Goal: Task Accomplishment & Management: Use online tool/utility

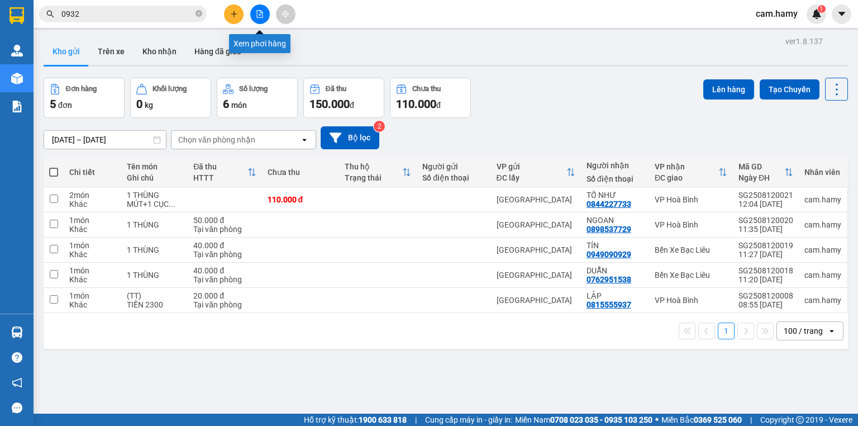
click at [259, 13] on icon "file-add" at bounding box center [260, 14] width 8 height 8
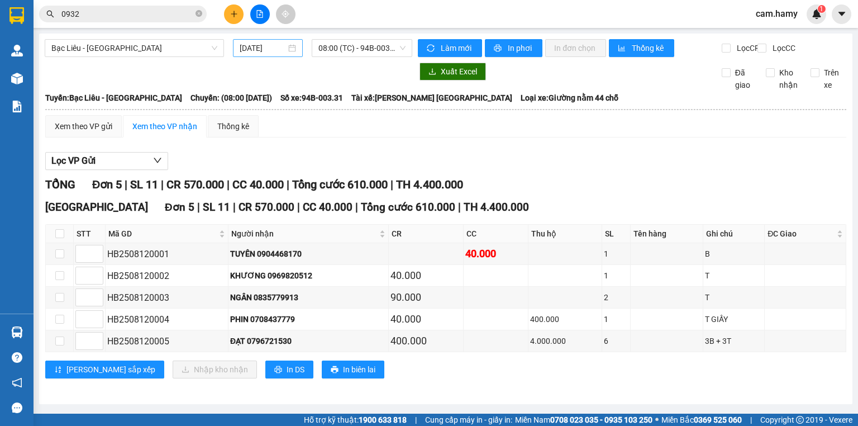
click at [250, 50] on input "[DATE]" at bounding box center [263, 48] width 46 height 12
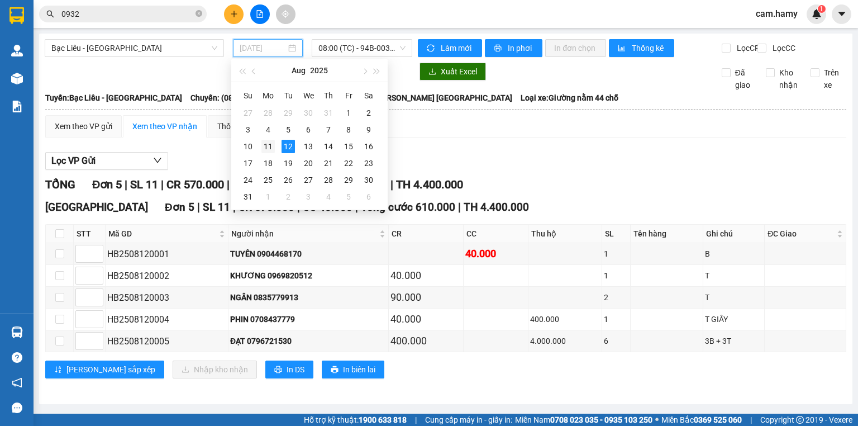
click at [272, 144] on div "11" at bounding box center [268, 146] width 13 height 13
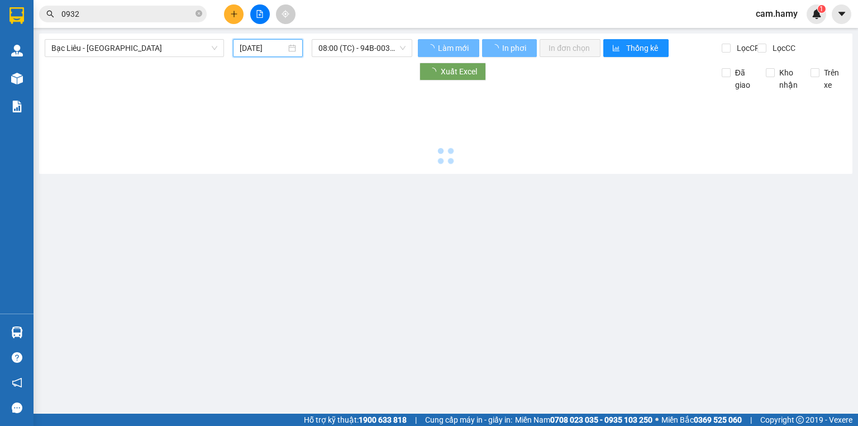
type input "[DATE]"
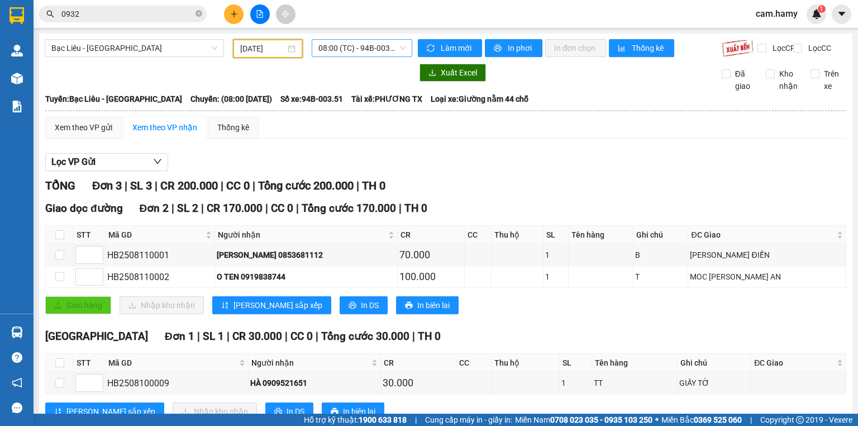
click at [362, 44] on span "08:00 (TC) - 94B-003.51" at bounding box center [363, 48] width 88 height 17
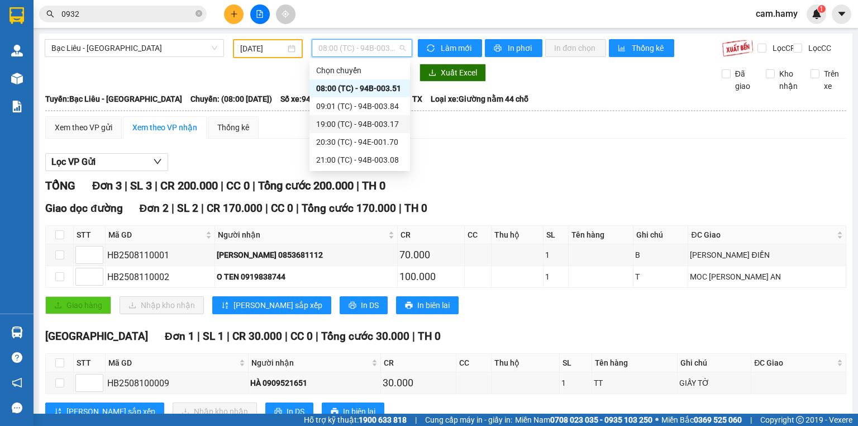
click at [380, 121] on div "19:00 (TC) - 94B-003.17" at bounding box center [359, 124] width 87 height 12
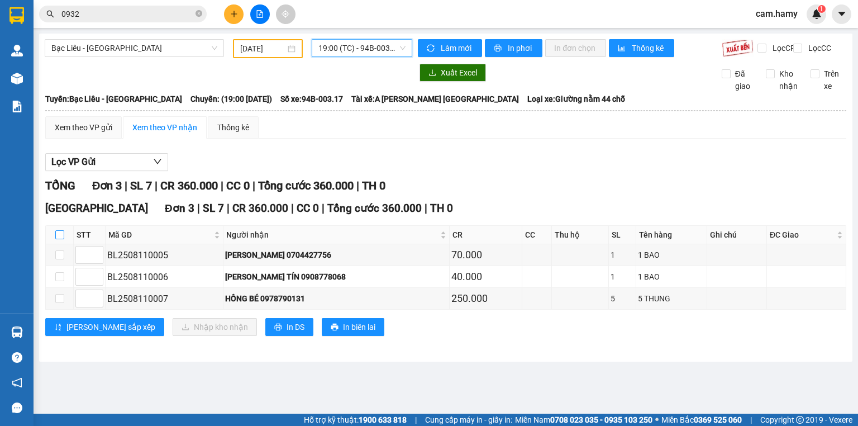
click at [58, 239] on input "checkbox" at bounding box center [59, 234] width 9 height 9
checkbox input "true"
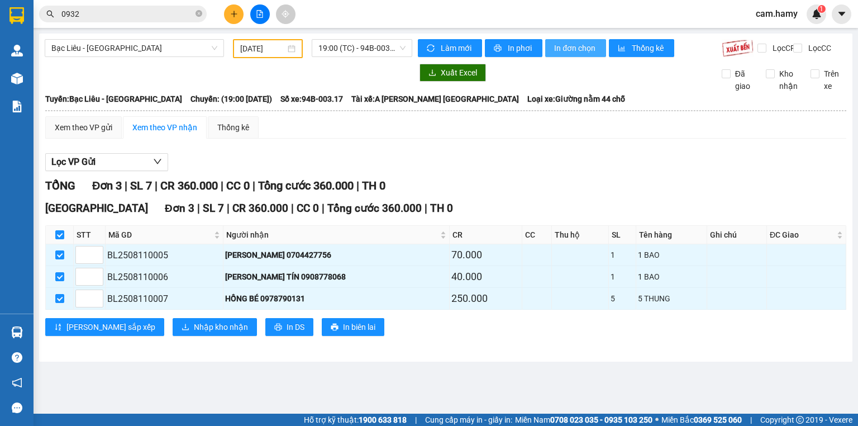
click at [574, 47] on span "In đơn chọn" at bounding box center [575, 48] width 43 height 12
click at [58, 239] on input "checkbox" at bounding box center [59, 234] width 9 height 9
checkbox input "false"
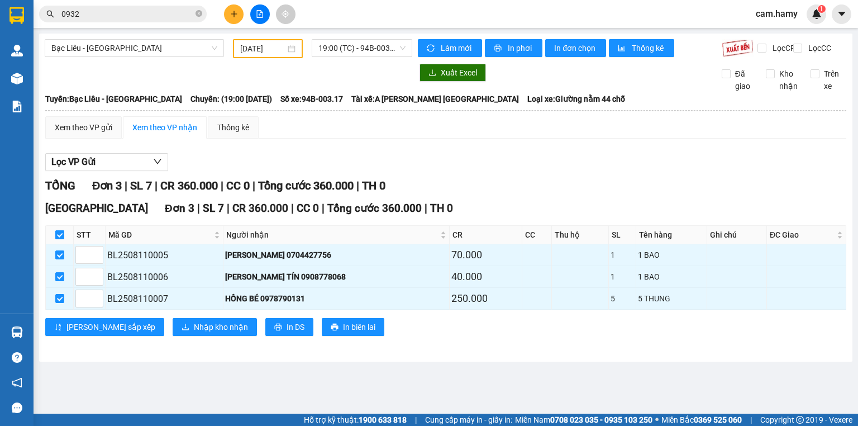
checkbox input "false"
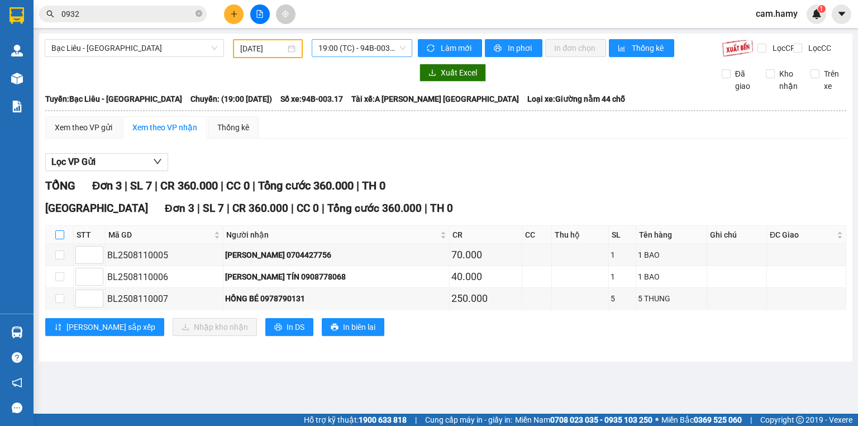
click at [351, 46] on span "19:00 (TC) - 94B-003.17" at bounding box center [363, 48] width 88 height 17
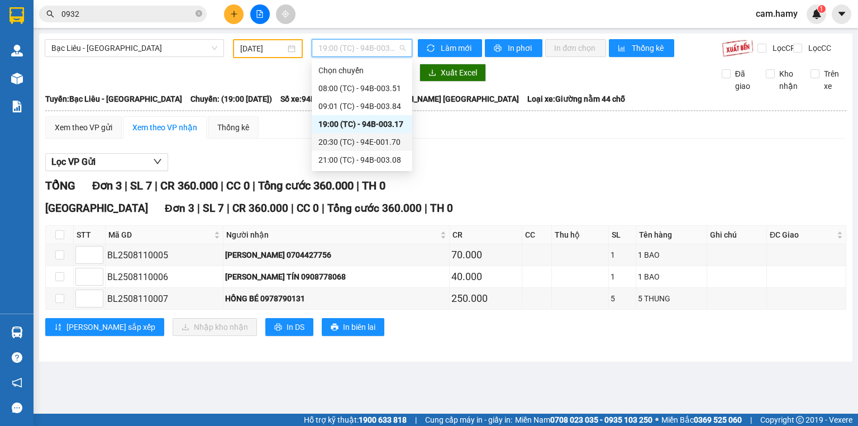
click at [387, 143] on div "20:30 (TC) - 94E-001.70" at bounding box center [362, 142] width 87 height 12
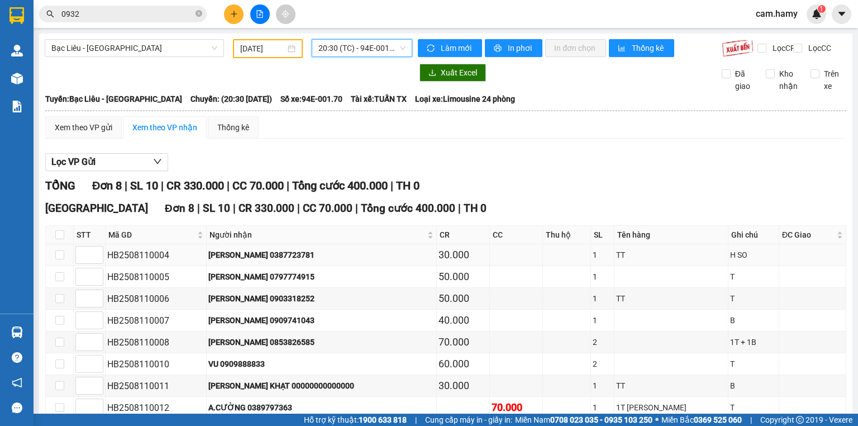
scroll to position [67, 0]
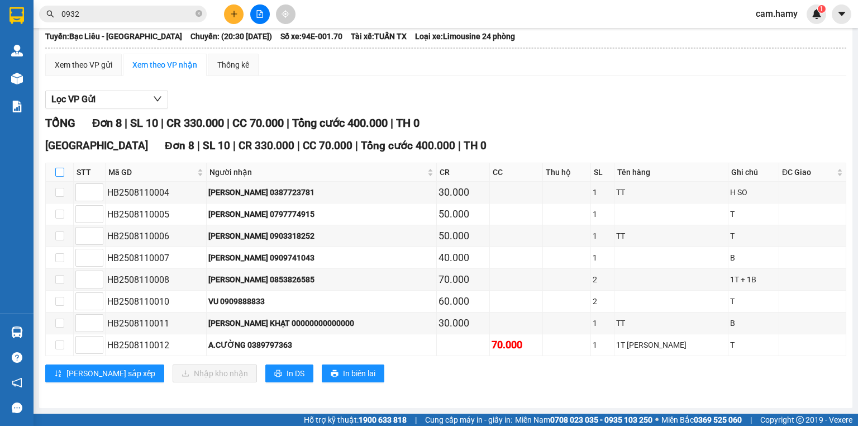
click at [60, 175] on input "checkbox" at bounding box center [59, 172] width 9 height 9
checkbox input "true"
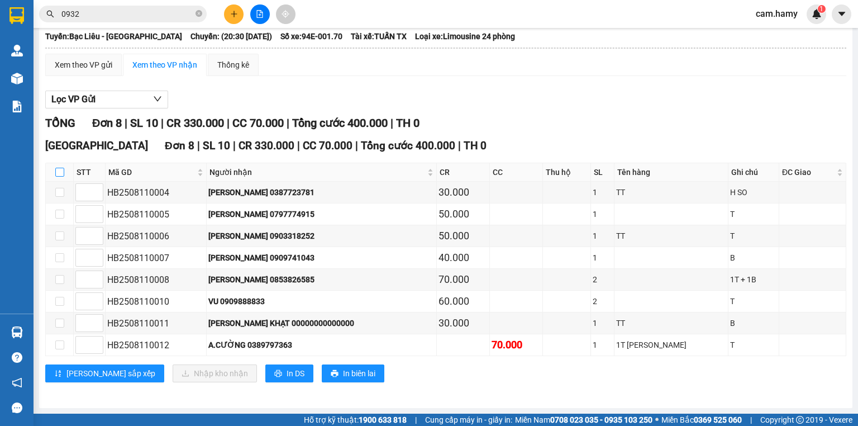
checkbox input "true"
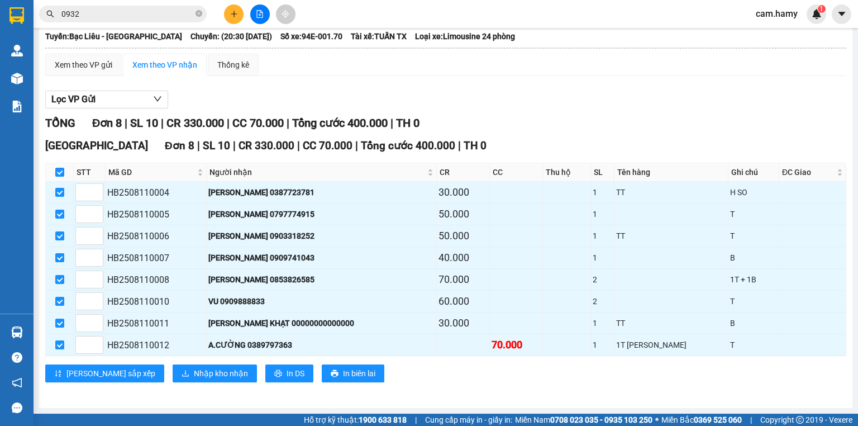
scroll to position [0, 0]
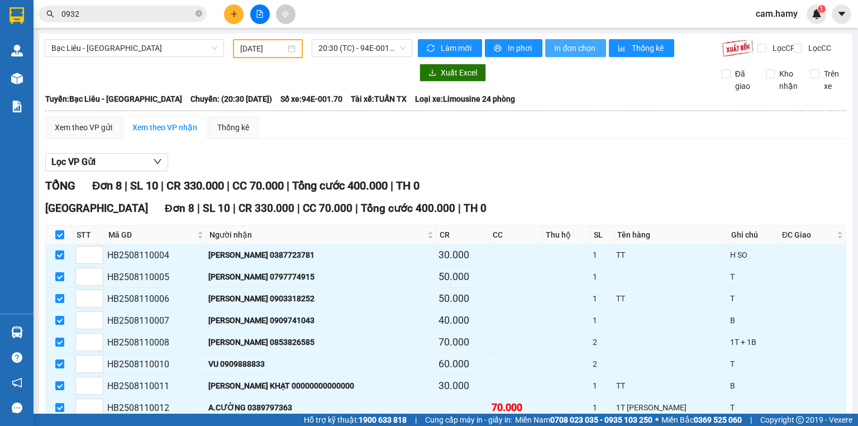
click at [566, 48] on span "In đơn chọn" at bounding box center [575, 48] width 43 height 12
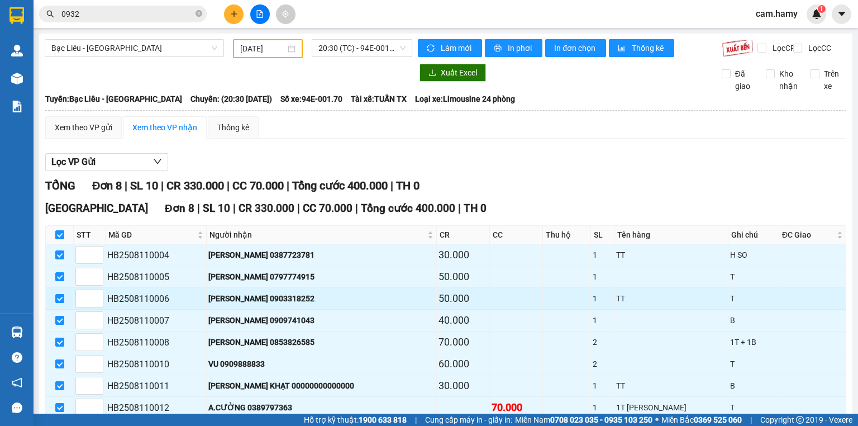
scroll to position [67, 0]
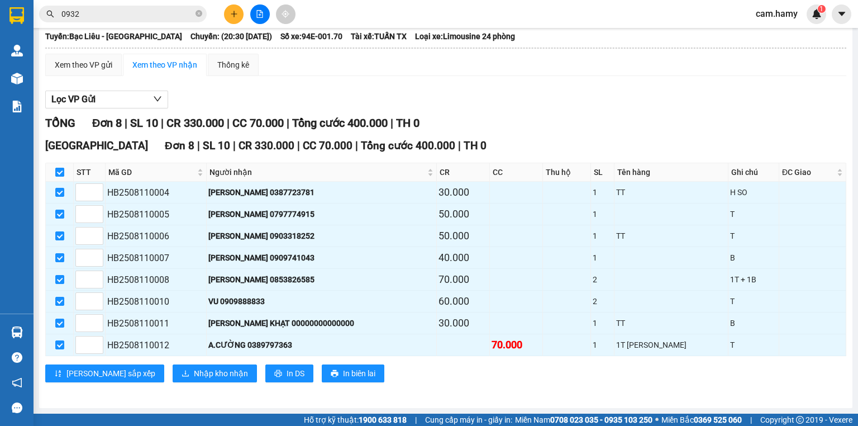
click at [58, 173] on input "checkbox" at bounding box center [59, 172] width 9 height 9
checkbox input "false"
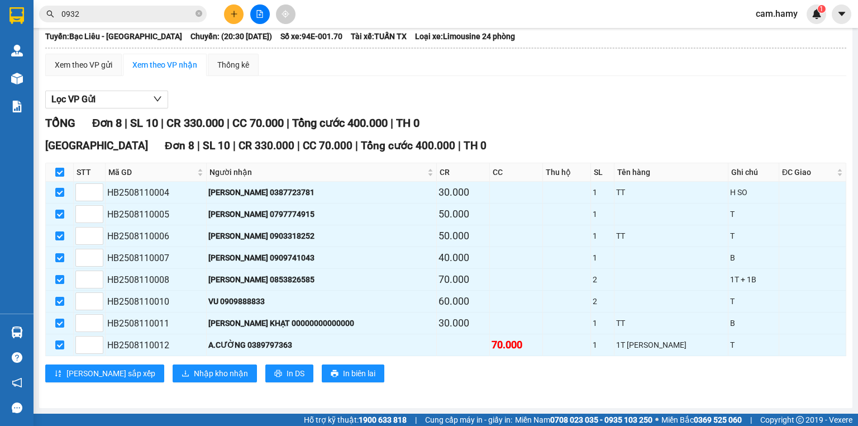
checkbox input "false"
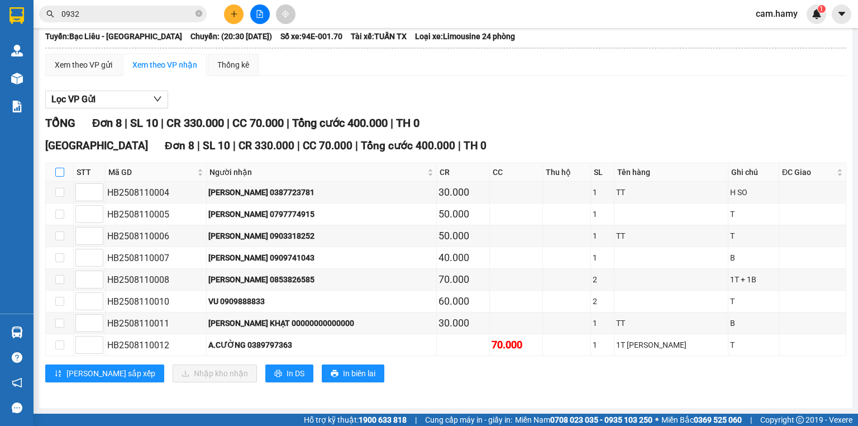
scroll to position [0, 0]
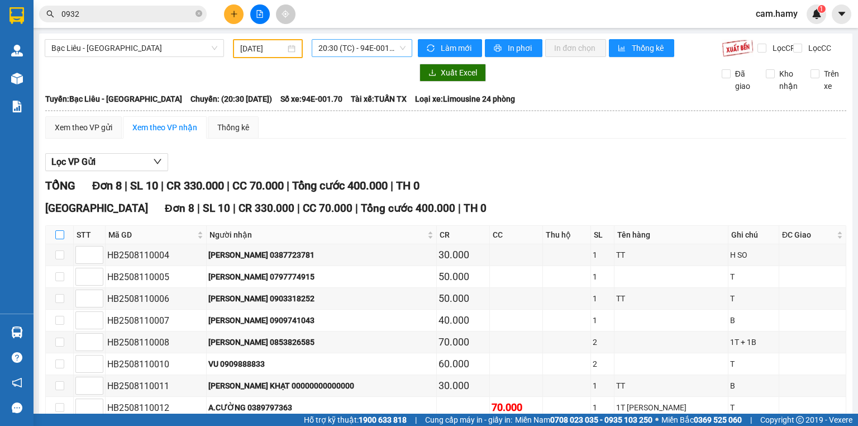
click at [329, 47] on span "20:30 (TC) - 94E-001.70" at bounding box center [363, 48] width 88 height 17
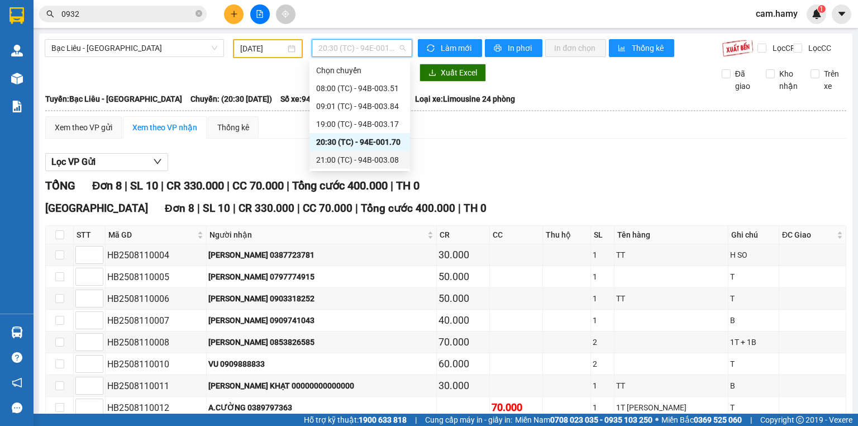
click at [382, 161] on div "21:00 (TC) - 94B-003.08" at bounding box center [359, 160] width 87 height 12
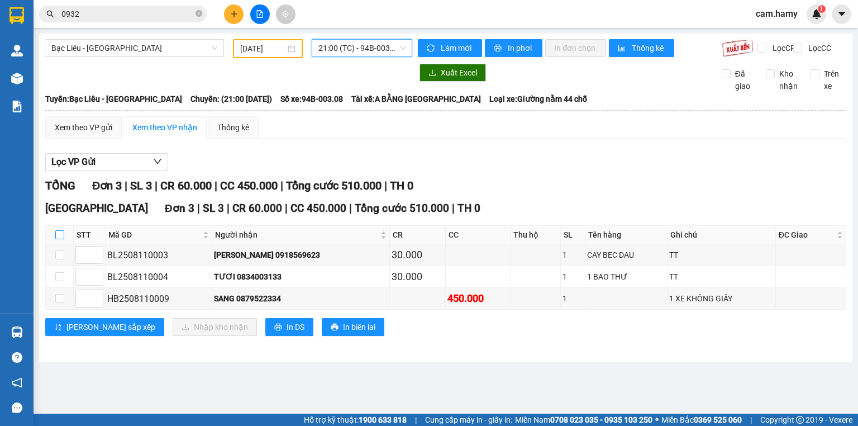
click at [58, 239] on input "checkbox" at bounding box center [59, 234] width 9 height 9
checkbox input "true"
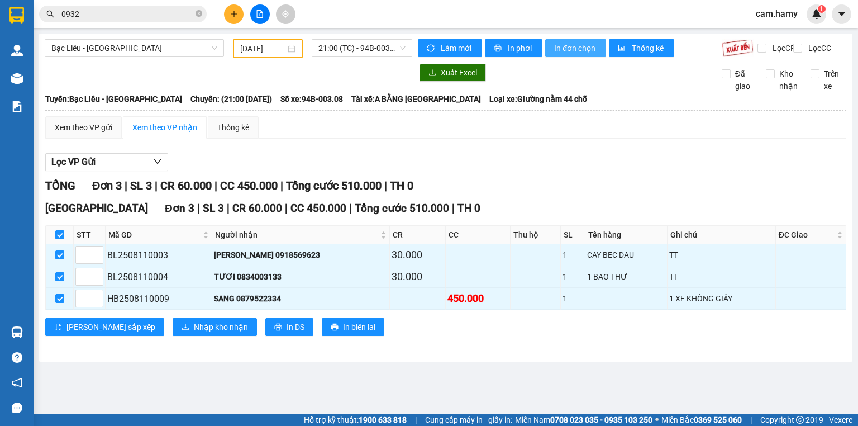
click at [568, 51] on span "In đơn chọn" at bounding box center [575, 48] width 43 height 12
click at [124, 47] on span "Bạc Liêu - [GEOGRAPHIC_DATA]" at bounding box center [134, 48] width 166 height 17
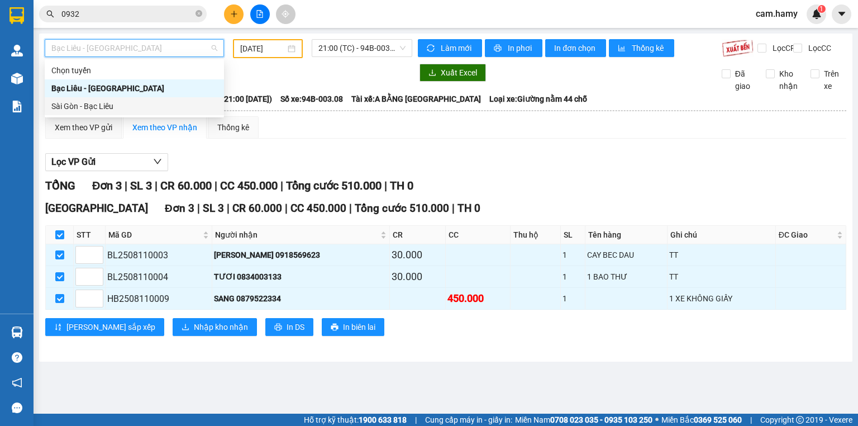
click at [106, 103] on div "Sài Gòn - Bạc Liêu" at bounding box center [134, 106] width 166 height 12
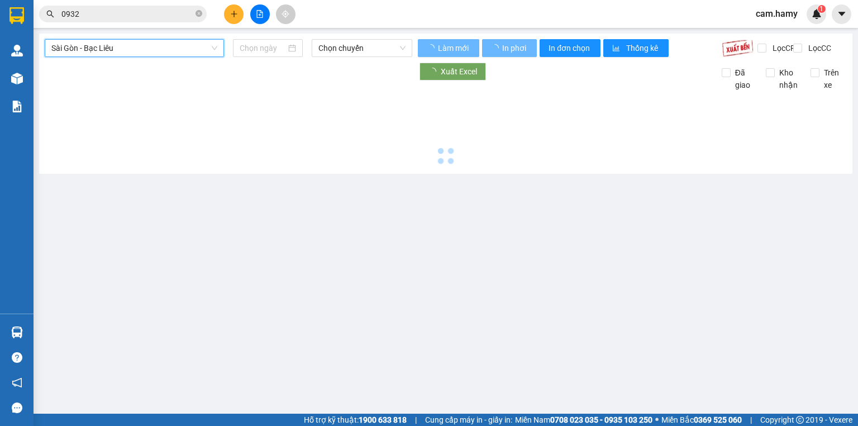
type input "[DATE]"
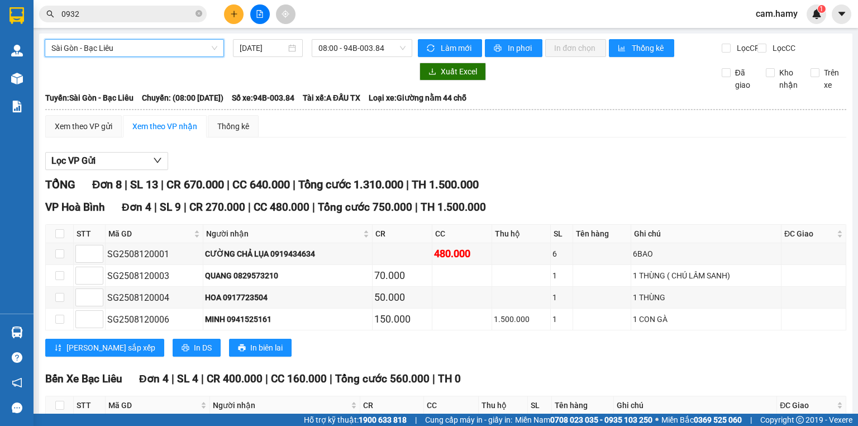
click at [89, 14] on input "0932" at bounding box center [127, 14] width 132 height 12
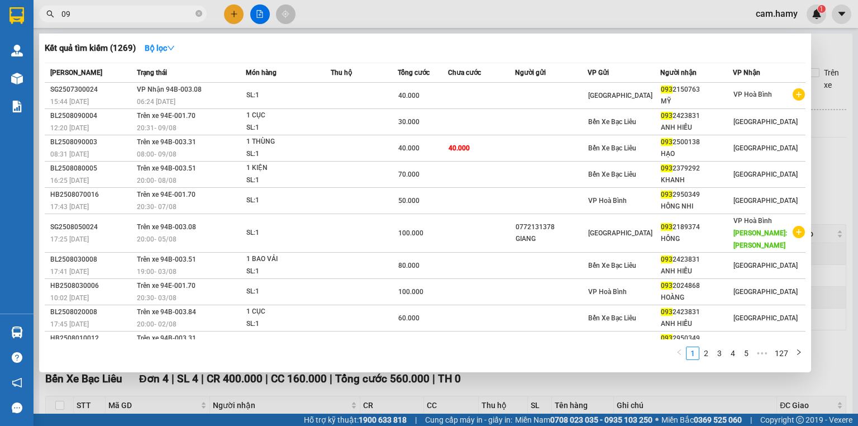
type input "0"
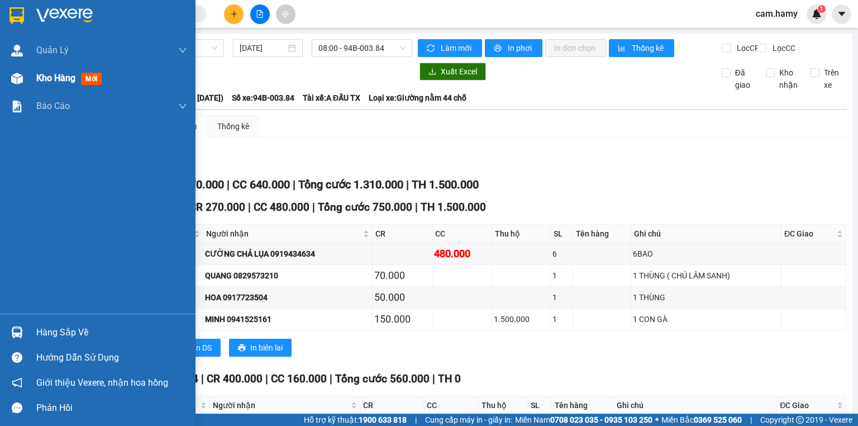
click at [69, 74] on span "Kho hàng" at bounding box center [55, 78] width 39 height 11
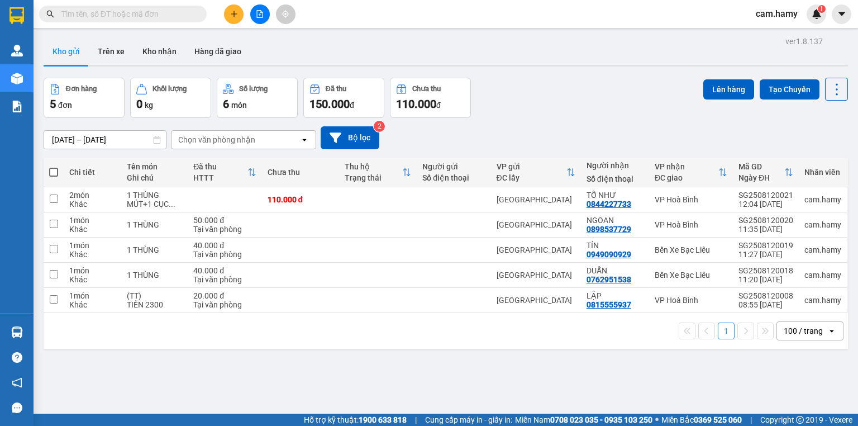
click at [72, 48] on button "Kho gửi" at bounding box center [66, 51] width 45 height 27
click at [54, 173] on span at bounding box center [53, 172] width 9 height 9
click at [54, 167] on input "checkbox" at bounding box center [54, 167] width 0 height 0
checkbox input "true"
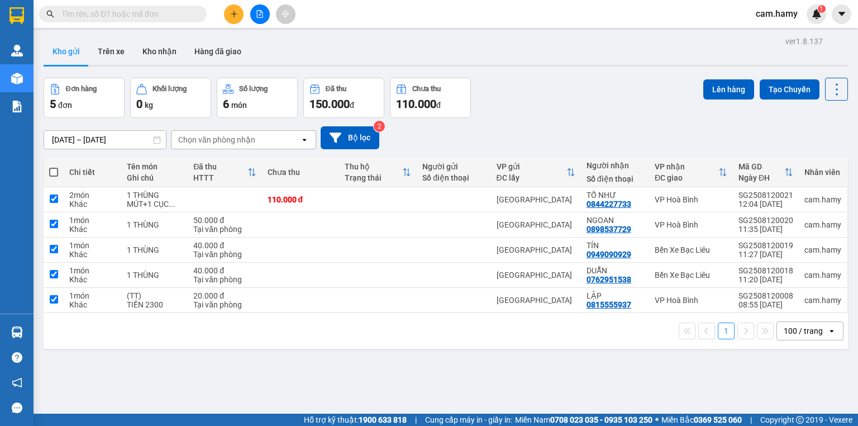
checkbox input "true"
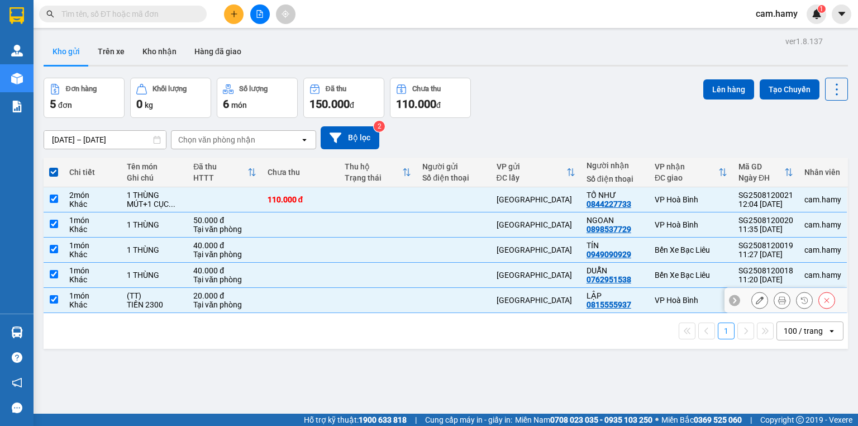
click at [53, 297] on input "checkbox" at bounding box center [54, 299] width 8 height 8
checkbox input "false"
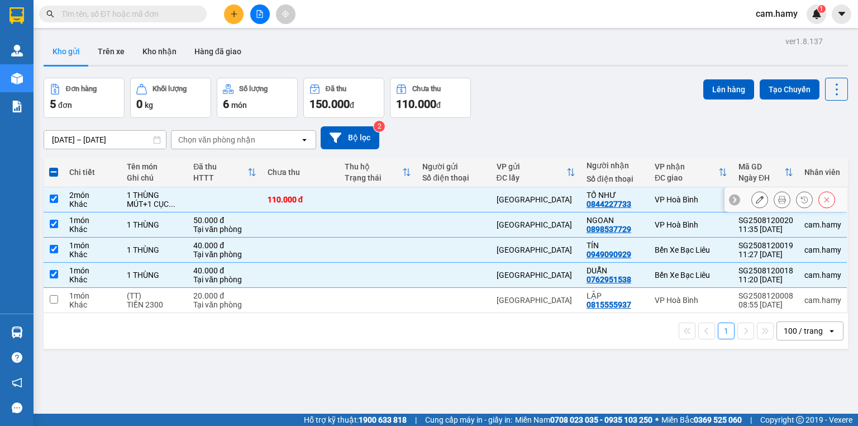
click at [56, 199] on input "checkbox" at bounding box center [54, 198] width 8 height 8
checkbox input "false"
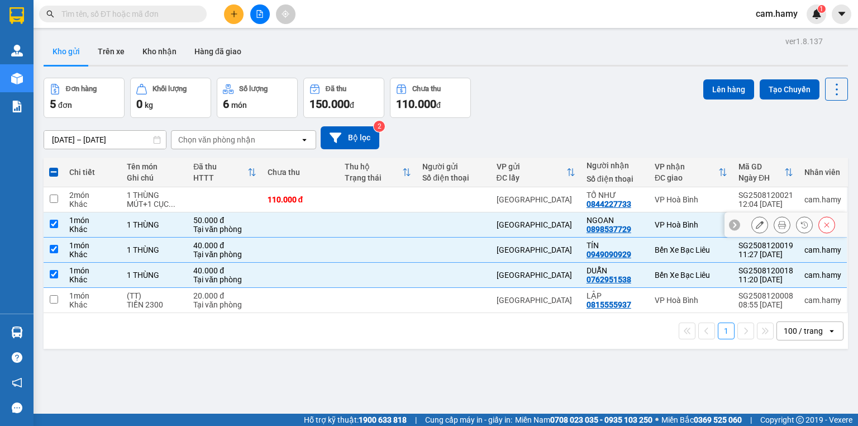
click at [53, 221] on input "checkbox" at bounding box center [54, 224] width 8 height 8
checkbox input "false"
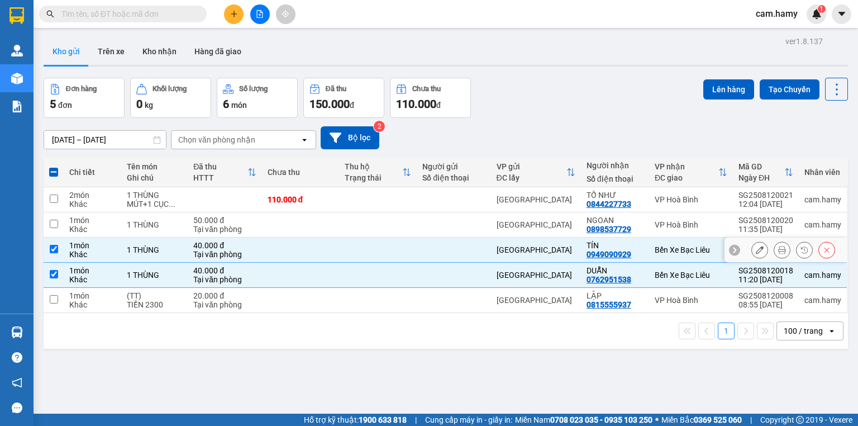
click at [54, 248] on input "checkbox" at bounding box center [54, 249] width 8 height 8
checkbox input "false"
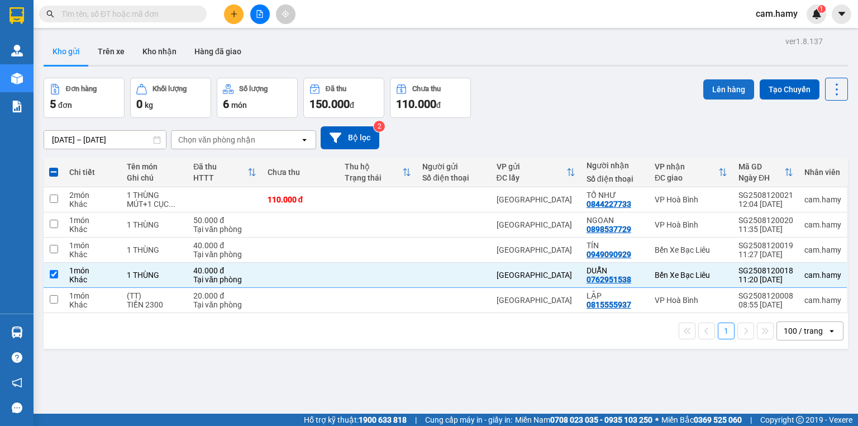
click at [724, 86] on button "Lên hàng" at bounding box center [729, 89] width 51 height 20
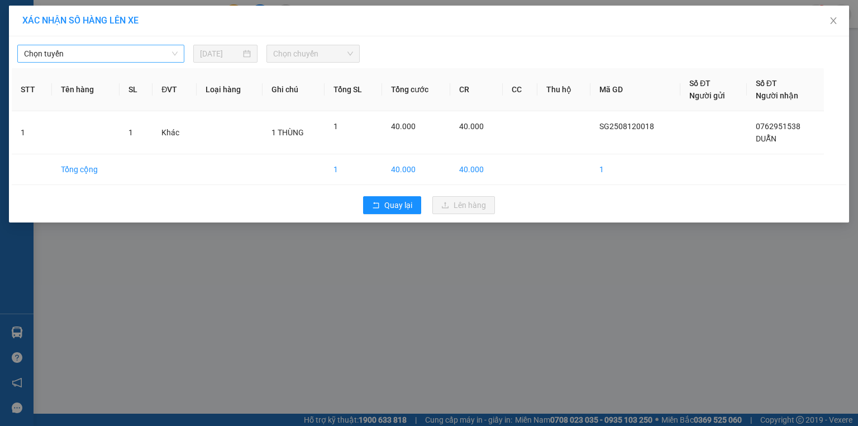
click at [112, 50] on span "Chọn tuyến" at bounding box center [101, 53] width 154 height 17
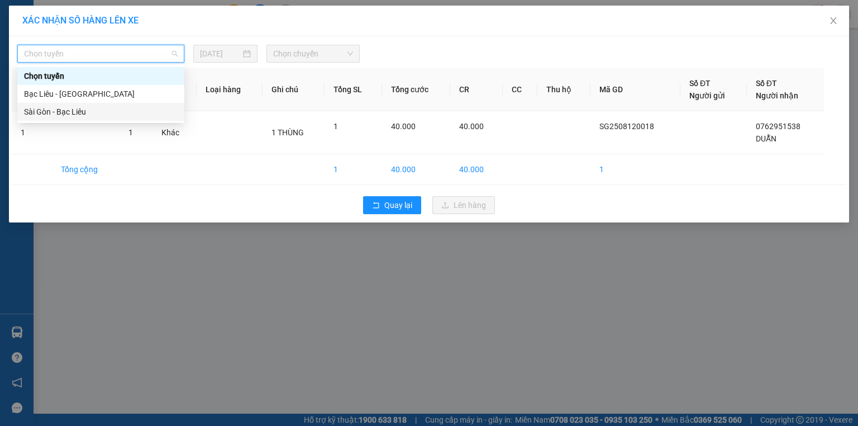
click at [84, 110] on div "Sài Gòn - Bạc Liêu" at bounding box center [101, 112] width 154 height 12
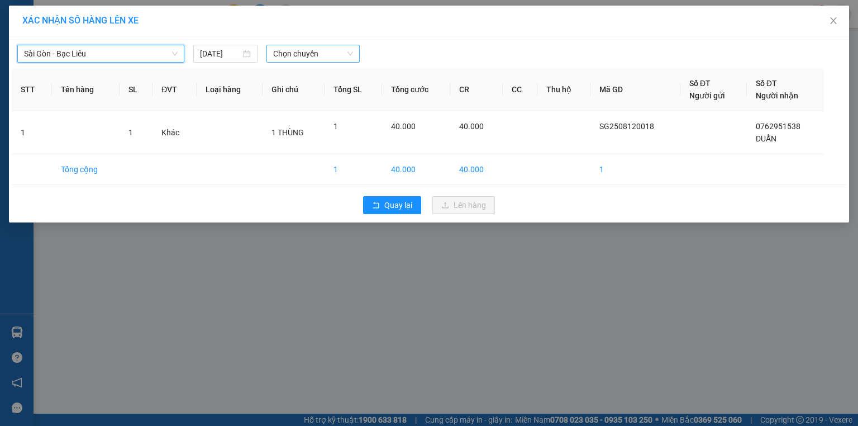
click at [283, 54] on span "Chọn chuyến" at bounding box center [313, 53] width 80 height 17
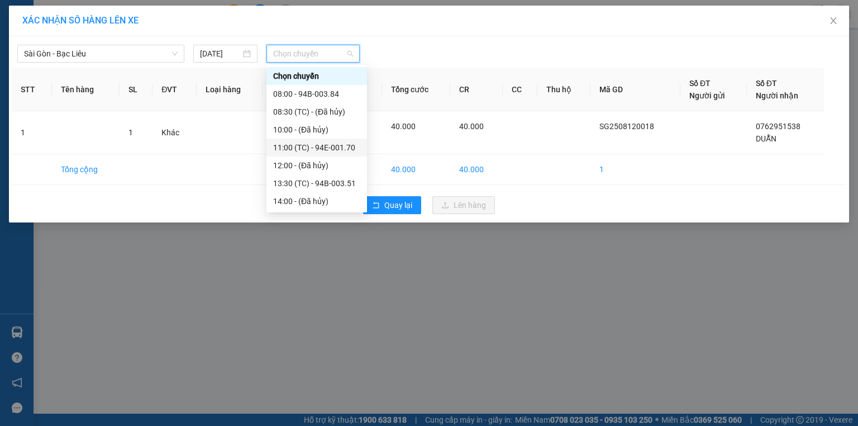
click at [341, 144] on div "11:00 (TC) - 94E-001.70" at bounding box center [316, 147] width 87 height 12
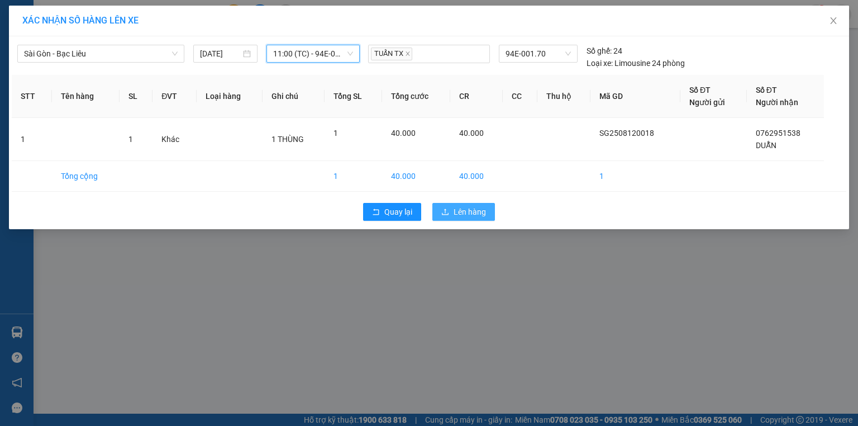
click at [465, 214] on span "Lên hàng" at bounding box center [470, 212] width 32 height 12
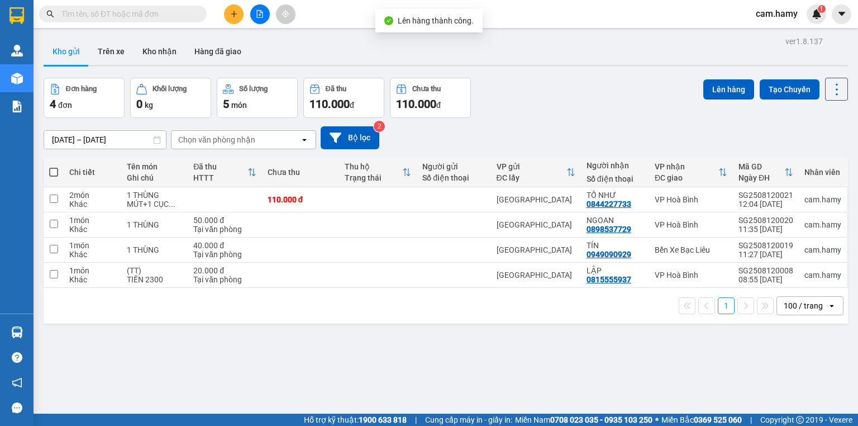
click at [50, 168] on span at bounding box center [53, 172] width 9 height 9
click at [54, 167] on input "checkbox" at bounding box center [54, 167] width 0 height 0
checkbox input "true"
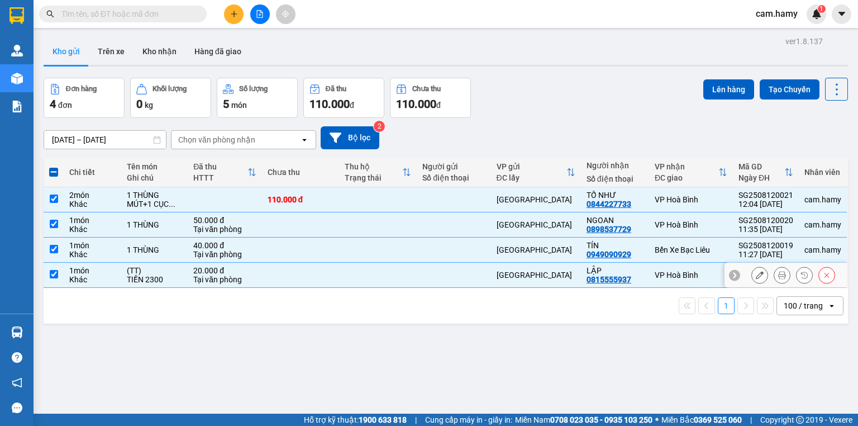
click at [55, 273] on input "checkbox" at bounding box center [54, 274] width 8 height 8
checkbox input "false"
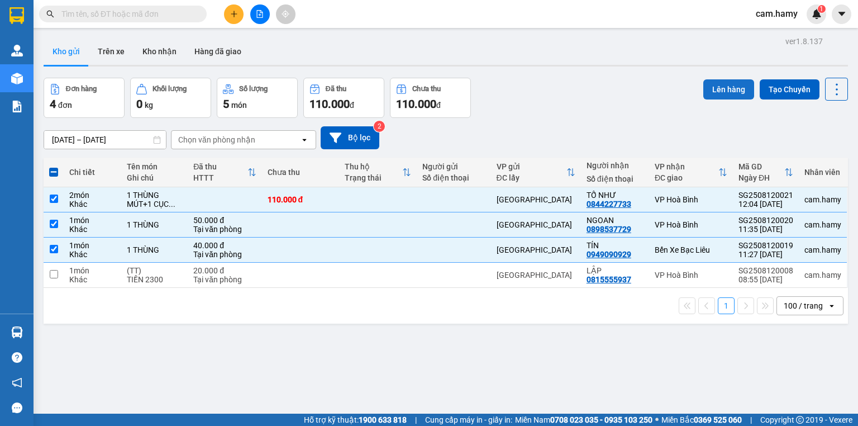
click at [724, 85] on button "Lên hàng" at bounding box center [729, 89] width 51 height 20
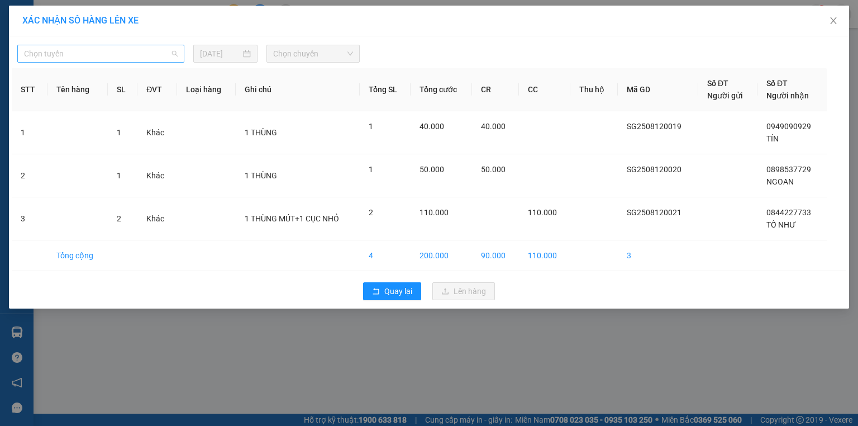
click at [83, 49] on span "Chọn tuyến" at bounding box center [101, 53] width 154 height 17
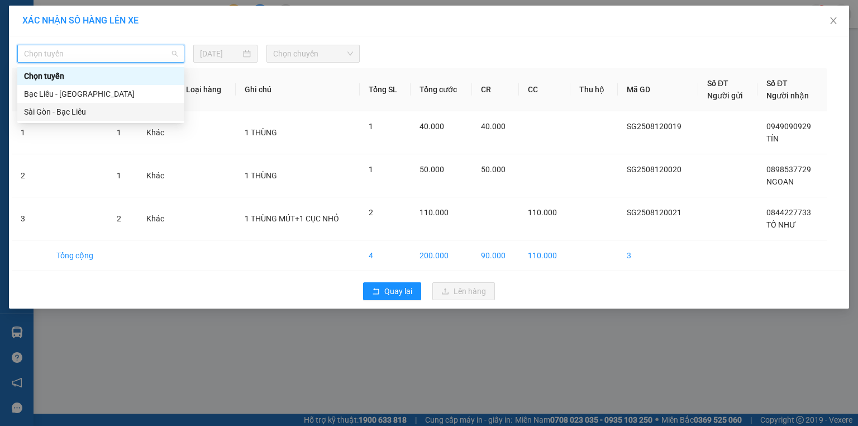
click at [83, 107] on div "Sài Gòn - Bạc Liêu" at bounding box center [101, 112] width 154 height 12
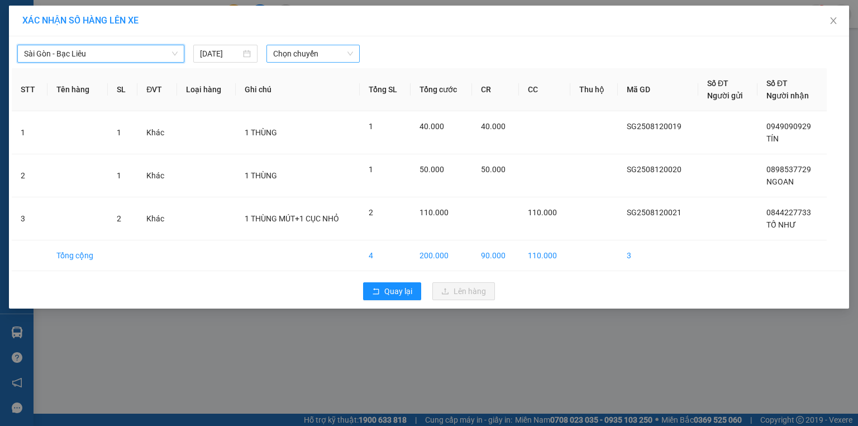
click at [279, 54] on span "Chọn chuyến" at bounding box center [313, 53] width 80 height 17
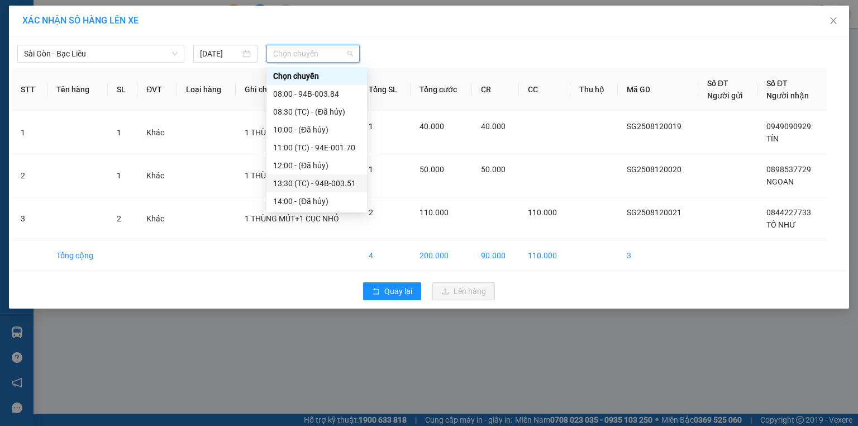
click at [348, 183] on div "13:30 (TC) - 94B-003.51" at bounding box center [316, 183] width 87 height 12
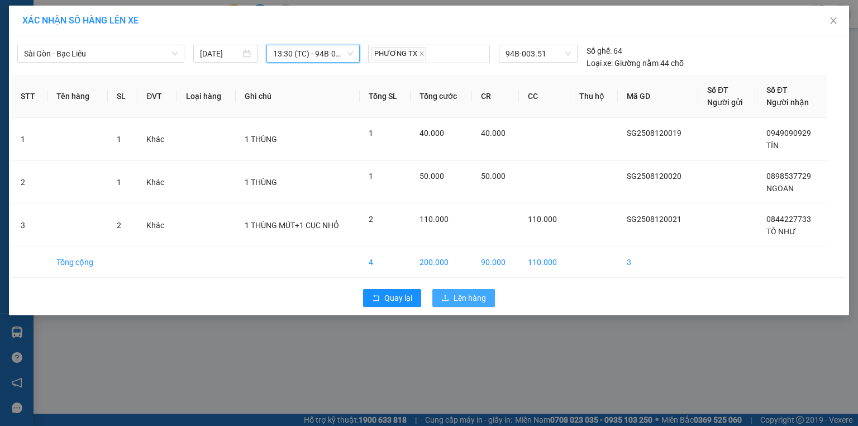
click at [464, 292] on span "Lên hàng" at bounding box center [470, 298] width 32 height 12
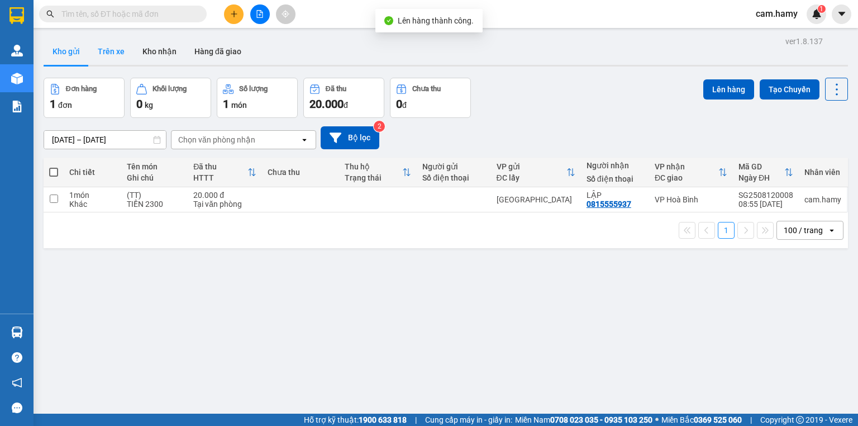
click at [104, 50] on button "Trên xe" at bounding box center [111, 51] width 45 height 27
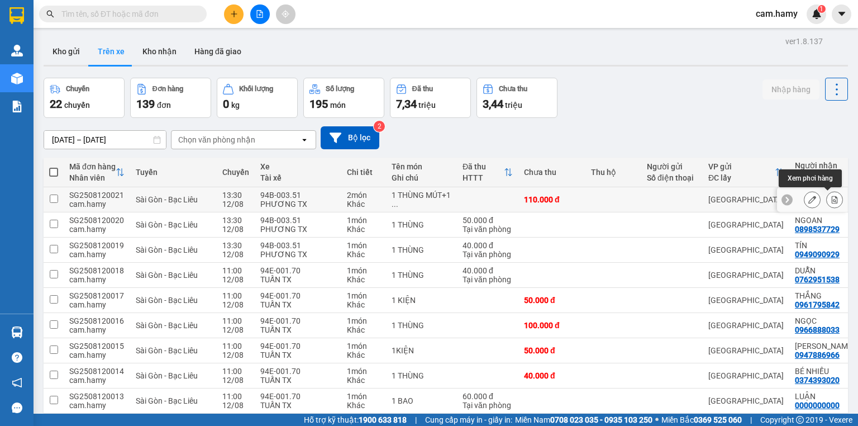
click at [831, 199] on icon at bounding box center [835, 200] width 8 height 8
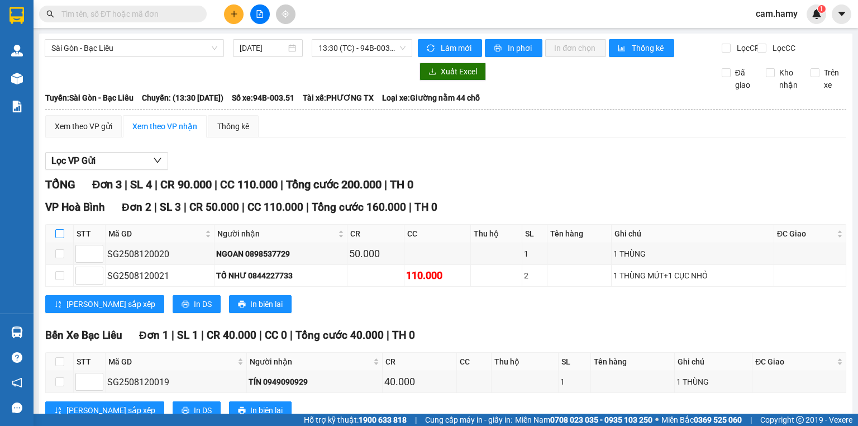
click at [61, 238] on input "checkbox" at bounding box center [59, 233] width 9 height 9
checkbox input "true"
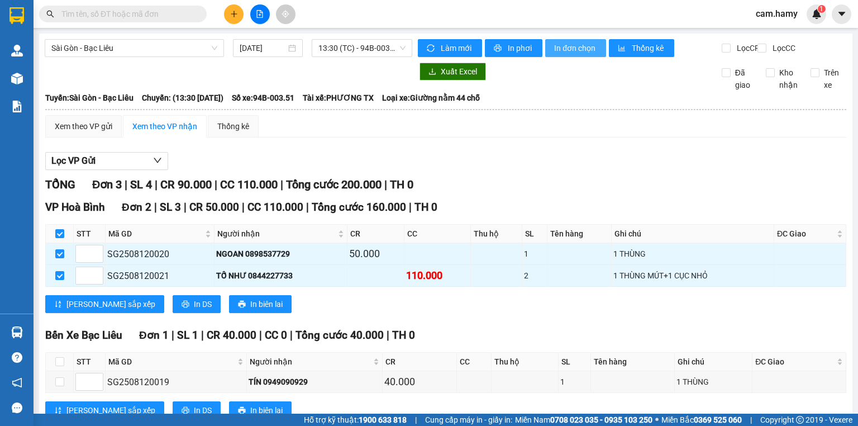
click at [566, 50] on span "In đơn chọn" at bounding box center [575, 48] width 43 height 12
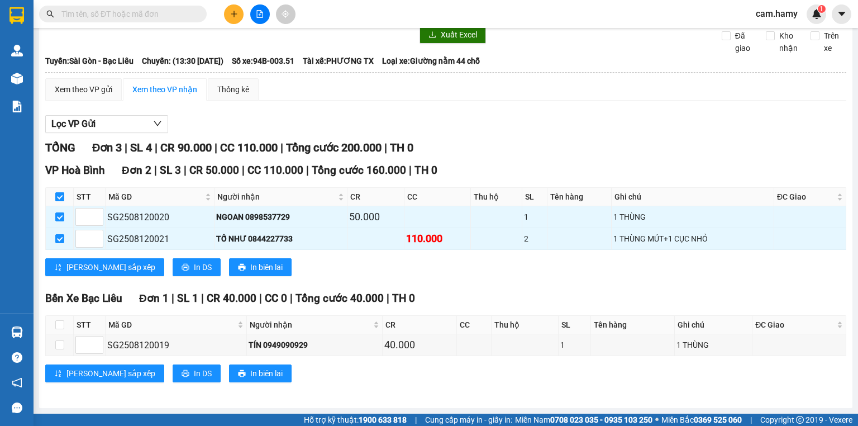
click at [59, 197] on input "checkbox" at bounding box center [59, 196] width 9 height 9
checkbox input "false"
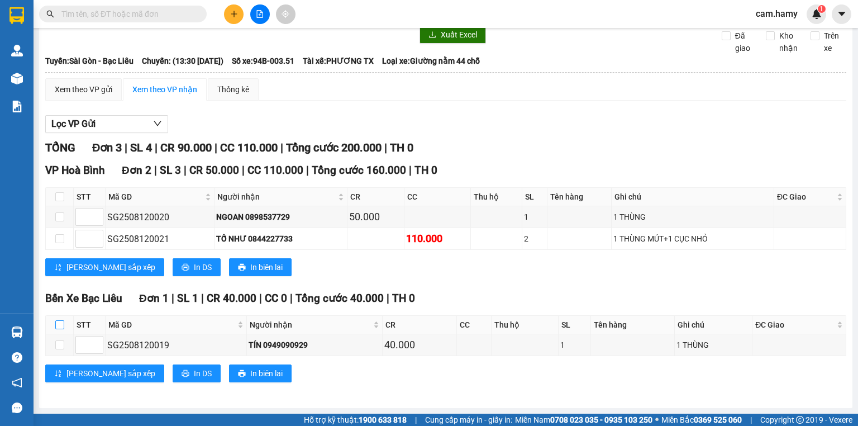
click at [58, 326] on input "checkbox" at bounding box center [59, 324] width 9 height 9
checkbox input "true"
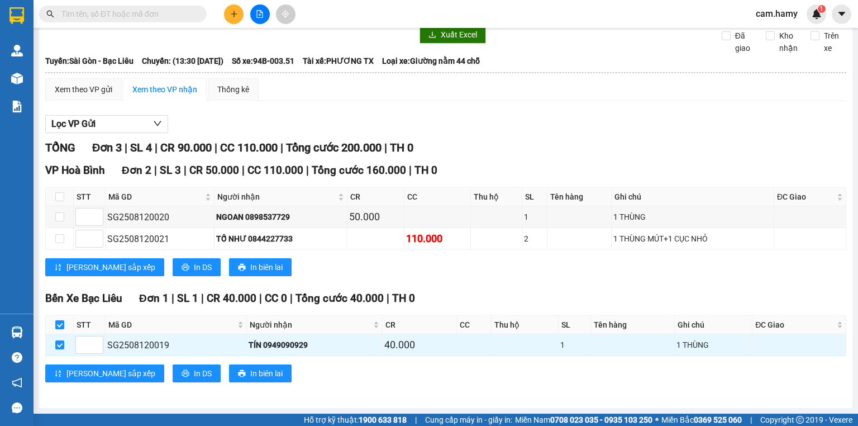
scroll to position [0, 0]
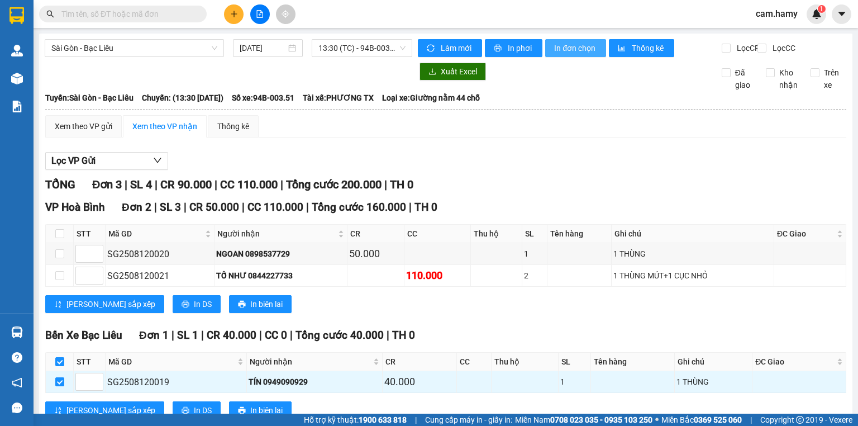
click at [572, 49] on span "In đơn chọn" at bounding box center [575, 48] width 43 height 12
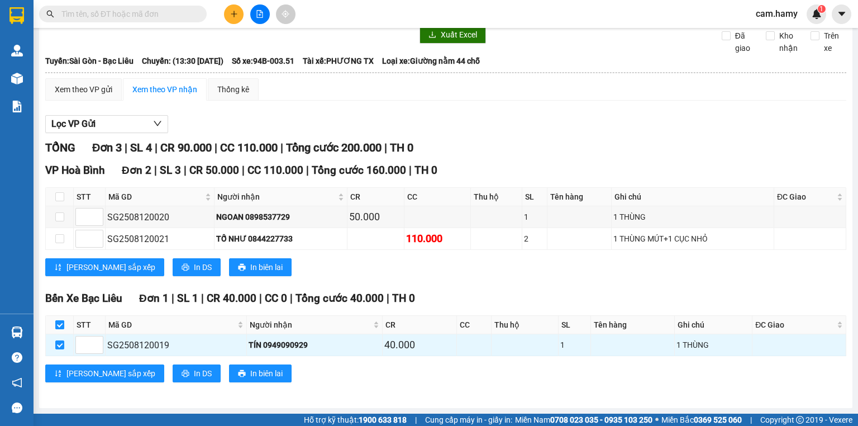
click at [60, 322] on input "checkbox" at bounding box center [59, 324] width 9 height 9
checkbox input "false"
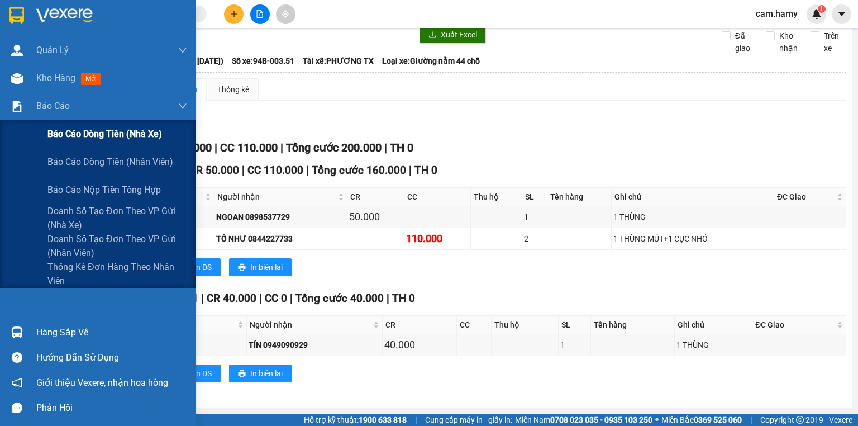
click at [81, 134] on span "Báo cáo dòng tiền (nhà xe)" at bounding box center [105, 134] width 115 height 14
